Goal: Task Accomplishment & Management: Manage account settings

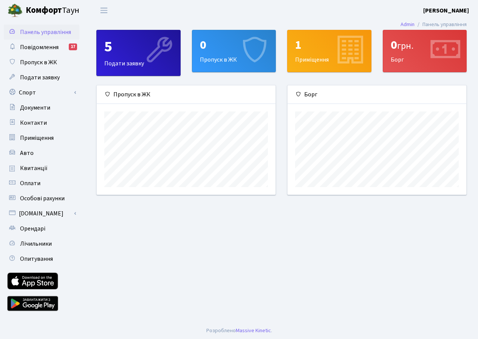
scroll to position [109, 179]
click at [31, 183] on span "Оплати" at bounding box center [30, 183] width 20 height 8
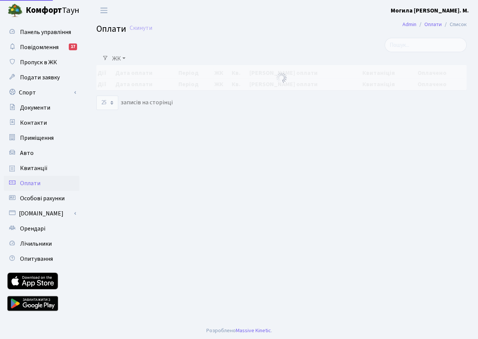
select select "25"
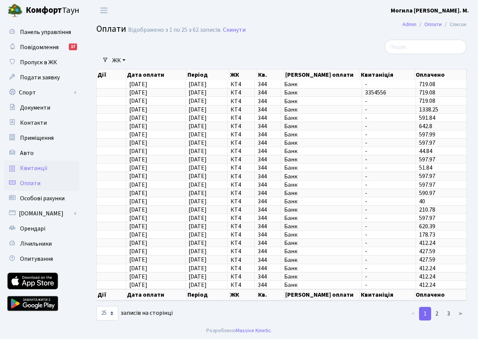
click at [36, 168] on span "Квитанції" at bounding box center [34, 168] width 28 height 8
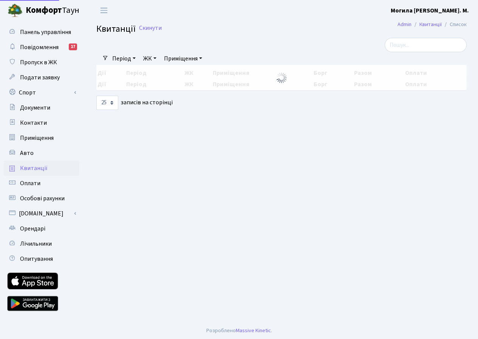
select select "25"
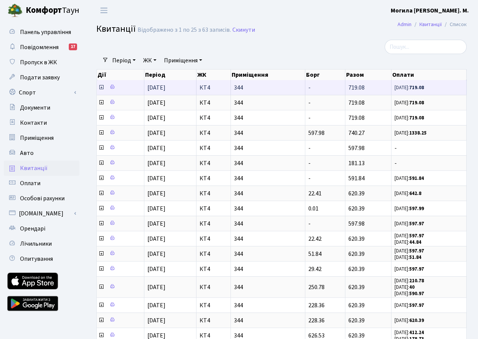
scroll to position [0, 0]
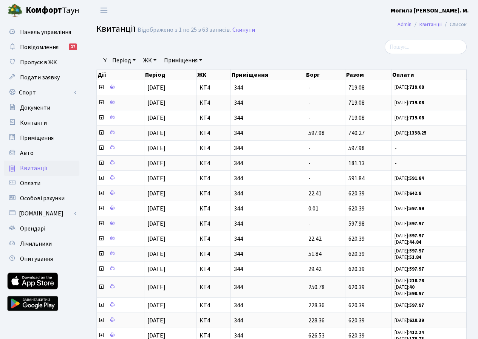
click at [455, 10] on b "[PERSON_NAME]" at bounding box center [430, 10] width 78 height 8
click at [431, 42] on link "Вийти" at bounding box center [430, 42] width 75 height 12
